Goal: Information Seeking & Learning: Learn about a topic

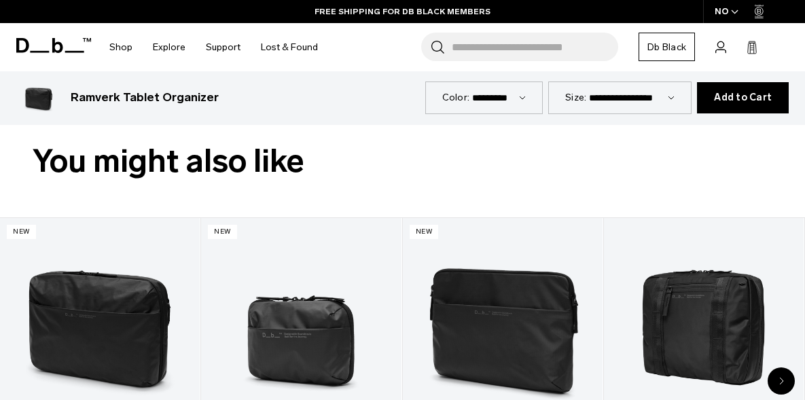
scroll to position [628, 0]
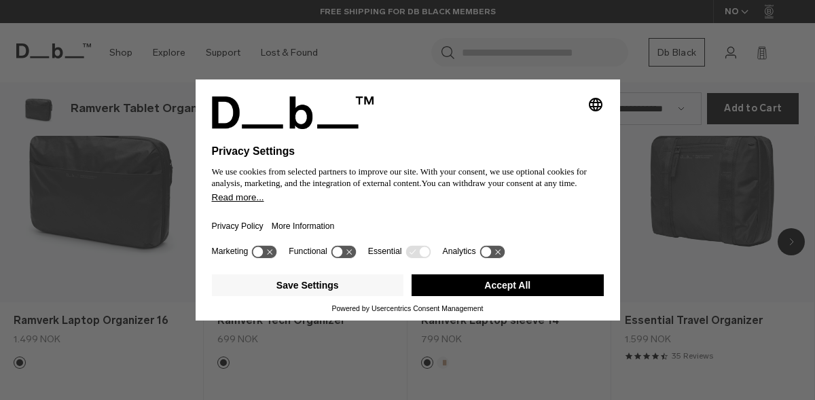
click at [505, 288] on button "Accept All" at bounding box center [508, 285] width 192 height 22
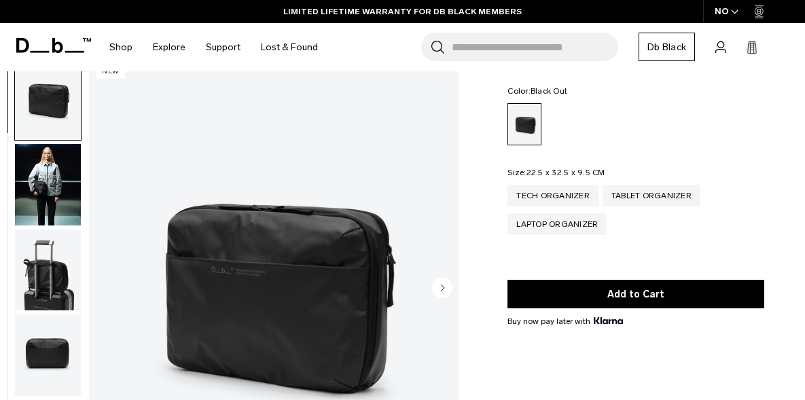
scroll to position [84, 0]
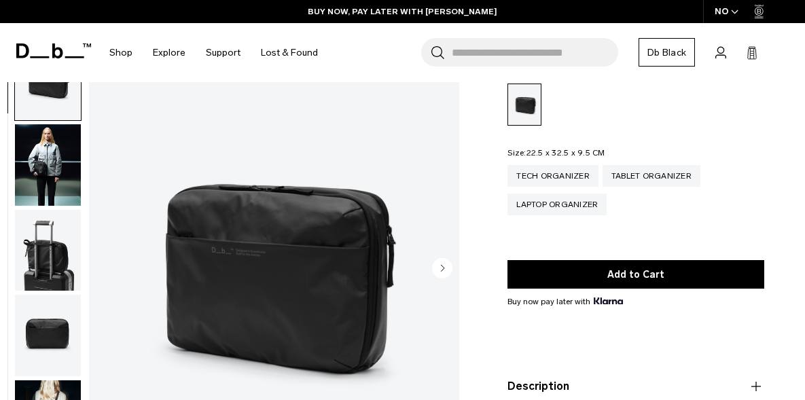
click at [449, 265] on circle "Next slide" at bounding box center [442, 267] width 20 height 20
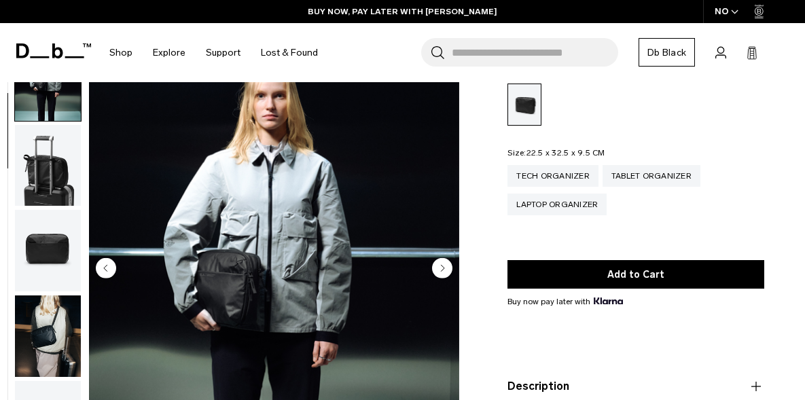
click at [449, 265] on circle "Next slide" at bounding box center [442, 267] width 20 height 20
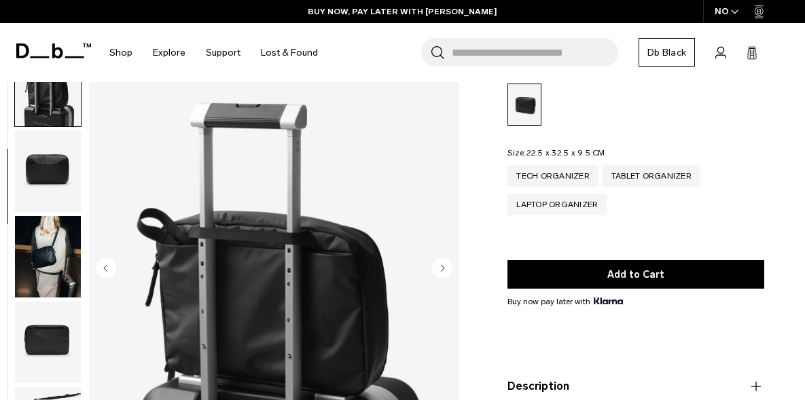
scroll to position [171, 0]
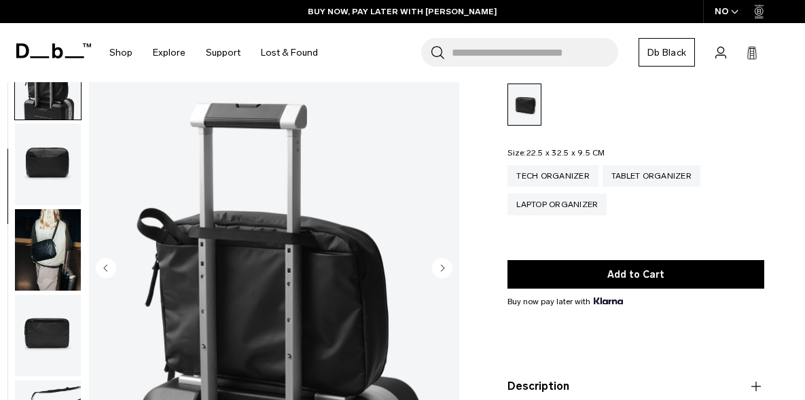
click at [449, 265] on circle "Next slide" at bounding box center [442, 267] width 20 height 20
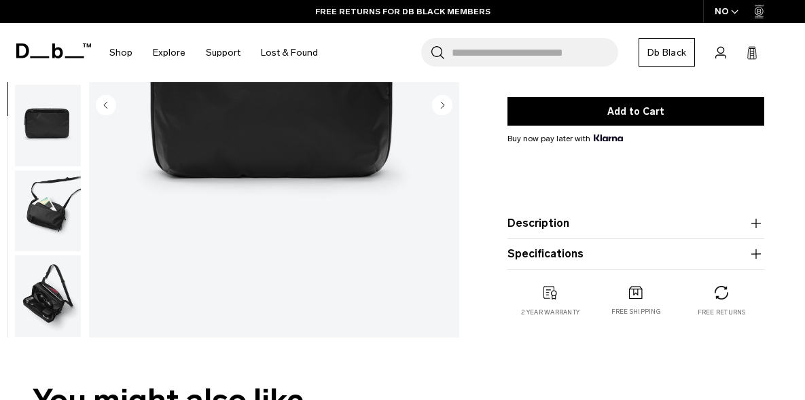
scroll to position [255, 0]
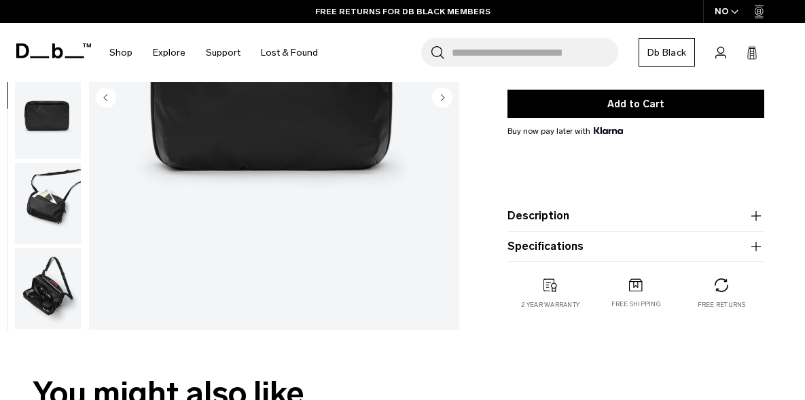
click at [548, 298] on div "2 year warranty" at bounding box center [550, 293] width 86 height 31
click at [625, 300] on div "Free shipping" at bounding box center [636, 293] width 86 height 31
click at [761, 249] on icon "button" at bounding box center [756, 246] width 16 height 16
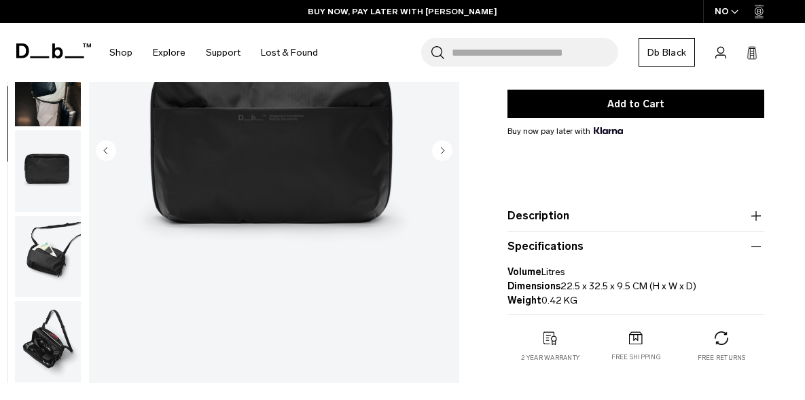
click at [749, 217] on icon "button" at bounding box center [756, 216] width 16 height 16
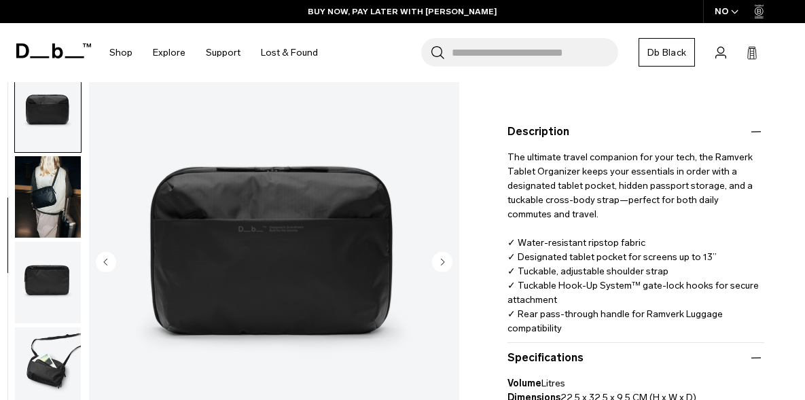
scroll to position [322, 0]
